Goal: Transaction & Acquisition: Purchase product/service

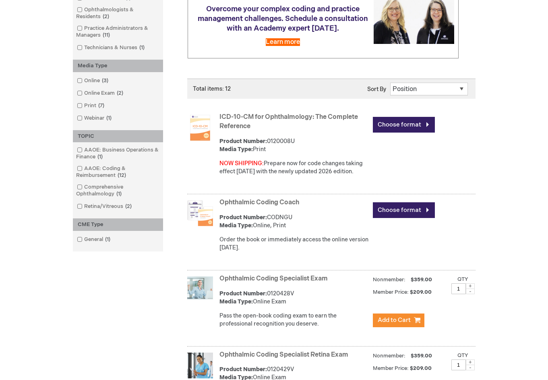
scroll to position [161, 0]
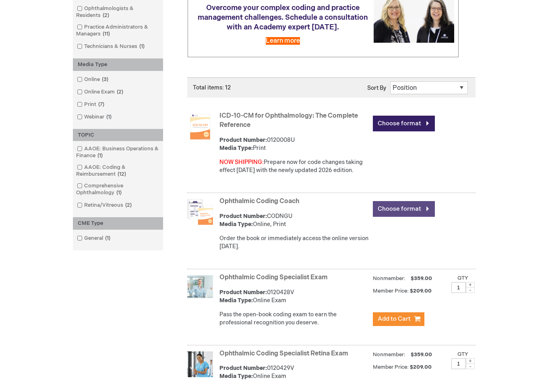
click at [383, 207] on link "Choose format" at bounding box center [404, 209] width 62 height 16
